Goal: Find specific page/section: Find specific page/section

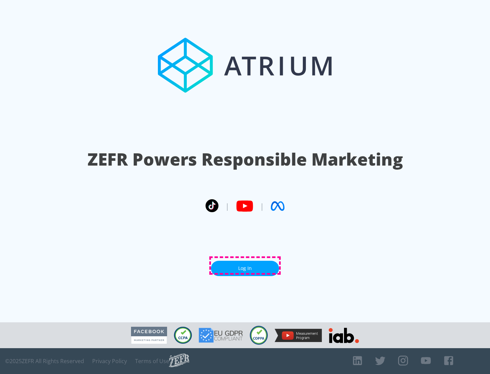
click at [245, 265] on link "Log In" at bounding box center [245, 268] width 68 height 15
